Goal: Entertainment & Leisure: Consume media (video, audio)

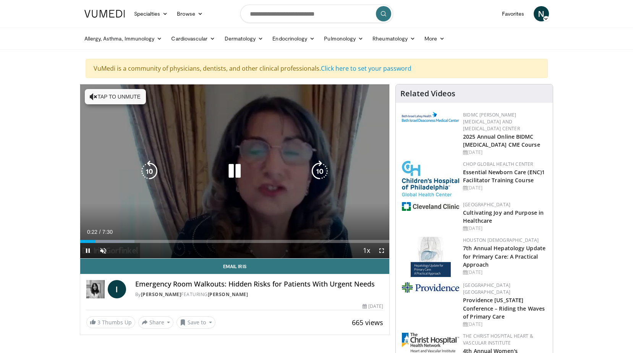
click at [110, 99] on button "Tap to unmute" at bounding box center [115, 96] width 61 height 15
click at [151, 167] on icon "Video Player" at bounding box center [149, 170] width 21 height 21
click at [152, 165] on icon "Video Player" at bounding box center [149, 170] width 21 height 21
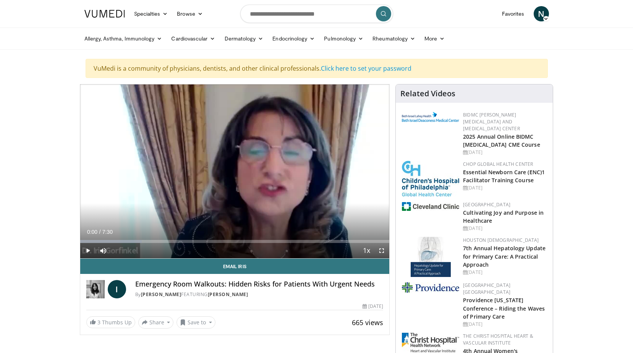
drag, startPoint x: 85, startPoint y: 240, endPoint x: 78, endPoint y: 241, distance: 7.3
